Goal: Entertainment & Leisure: Browse casually

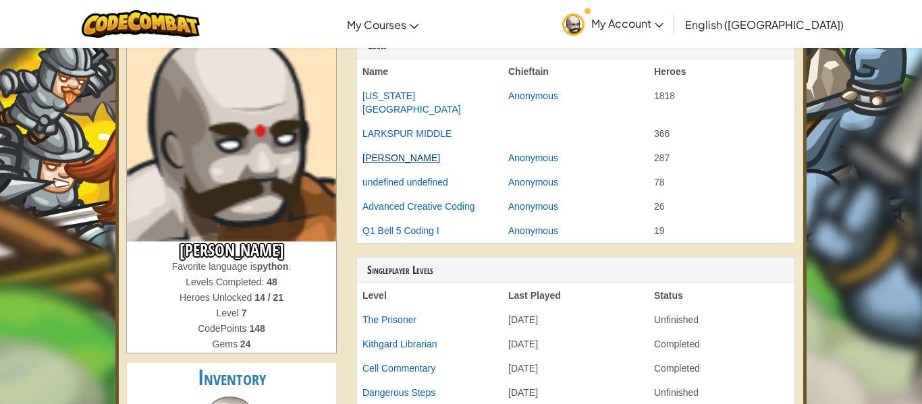
scroll to position [80, 0]
click at [664, 24] on span "My Account" at bounding box center [628, 23] width 72 height 14
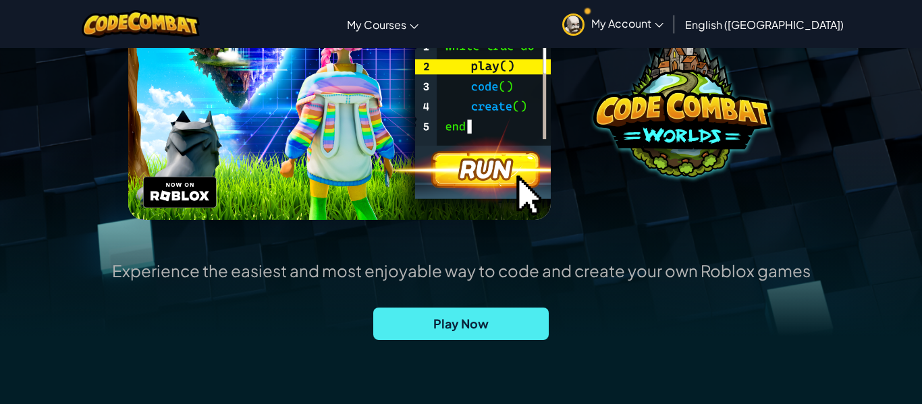
scroll to position [209, 0]
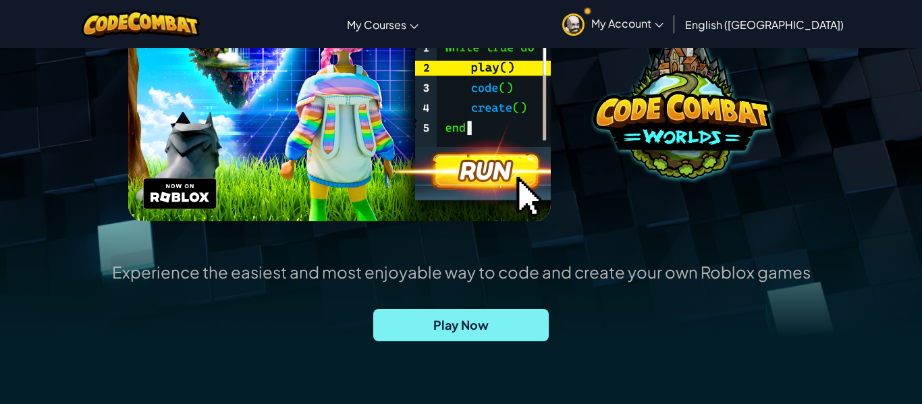
click at [440, 330] on span "Play Now" at bounding box center [461, 325] width 176 height 32
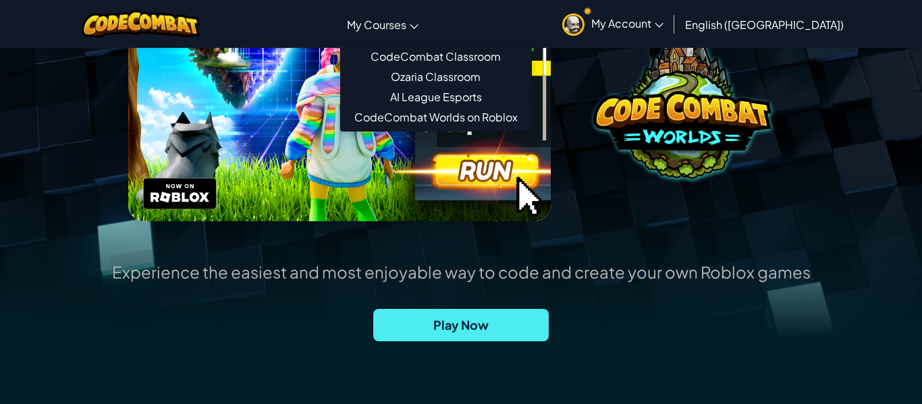
click at [425, 11] on link "My Courses" at bounding box center [382, 24] width 85 height 36
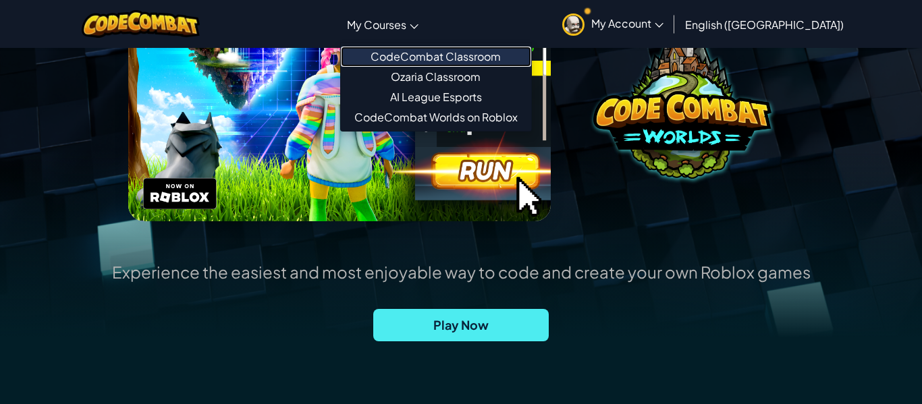
click at [435, 61] on link "CodeCombat Classroom" at bounding box center [436, 57] width 190 height 20
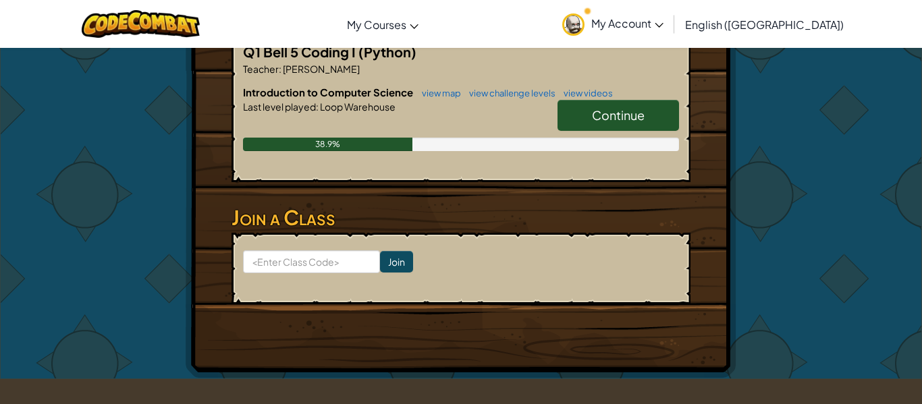
scroll to position [448, 0]
